Goal: Register for event/course

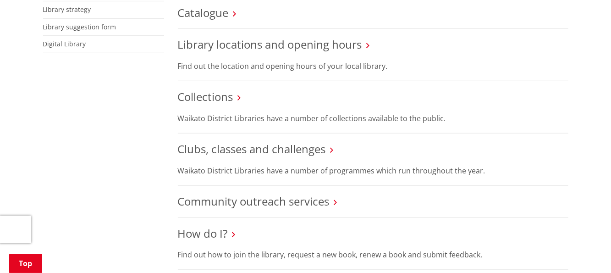
scroll to position [183, 0]
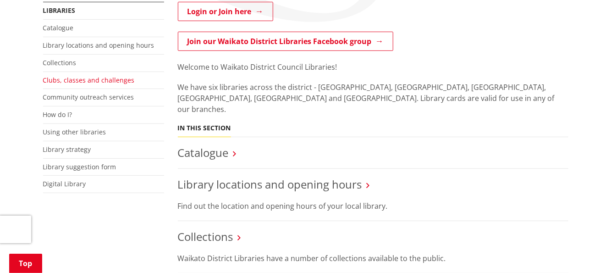
click at [66, 80] on link "Clubs, classes and challenges" at bounding box center [89, 80] width 92 height 9
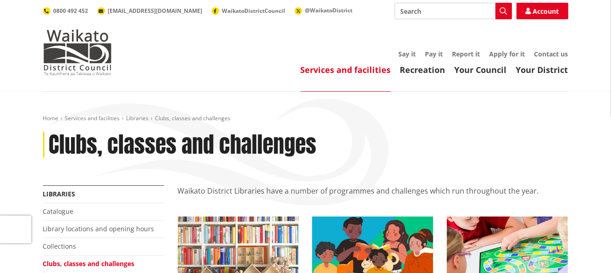
scroll to position [137, 0]
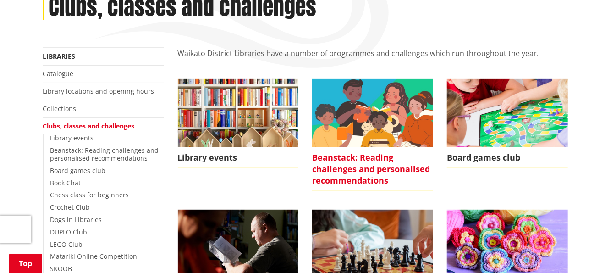
click at [343, 134] on img at bounding box center [372, 113] width 121 height 68
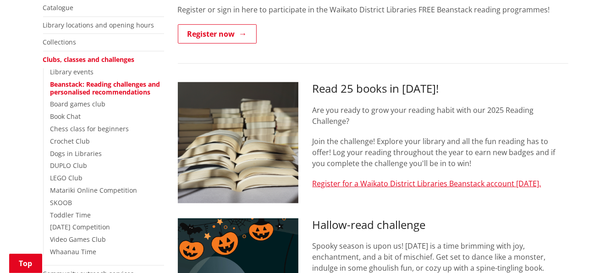
scroll to position [321, 0]
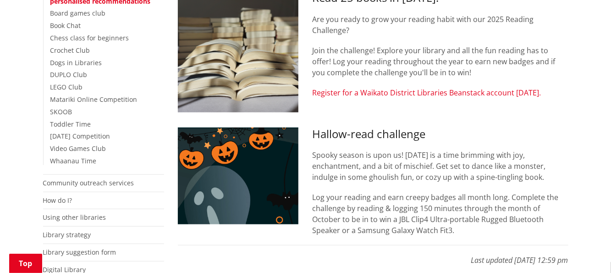
click at [372, 93] on link "Register for a Waikato District Libraries Beanstack account [DATE]." at bounding box center [426, 93] width 229 height 10
